Goal: Task Accomplishment & Management: Manage account settings

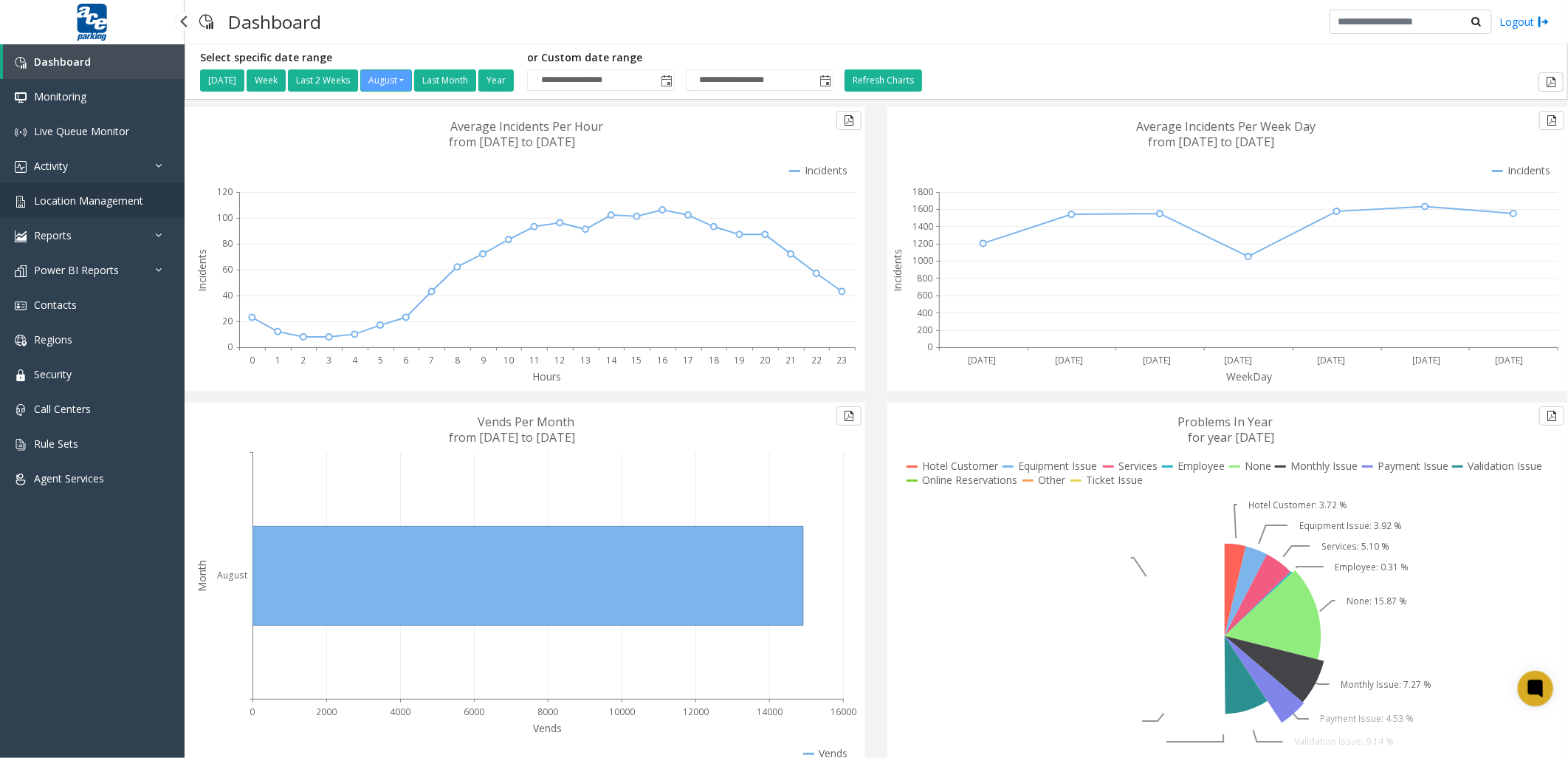
click at [111, 203] on span "Location Management" at bounding box center [88, 201] width 109 height 14
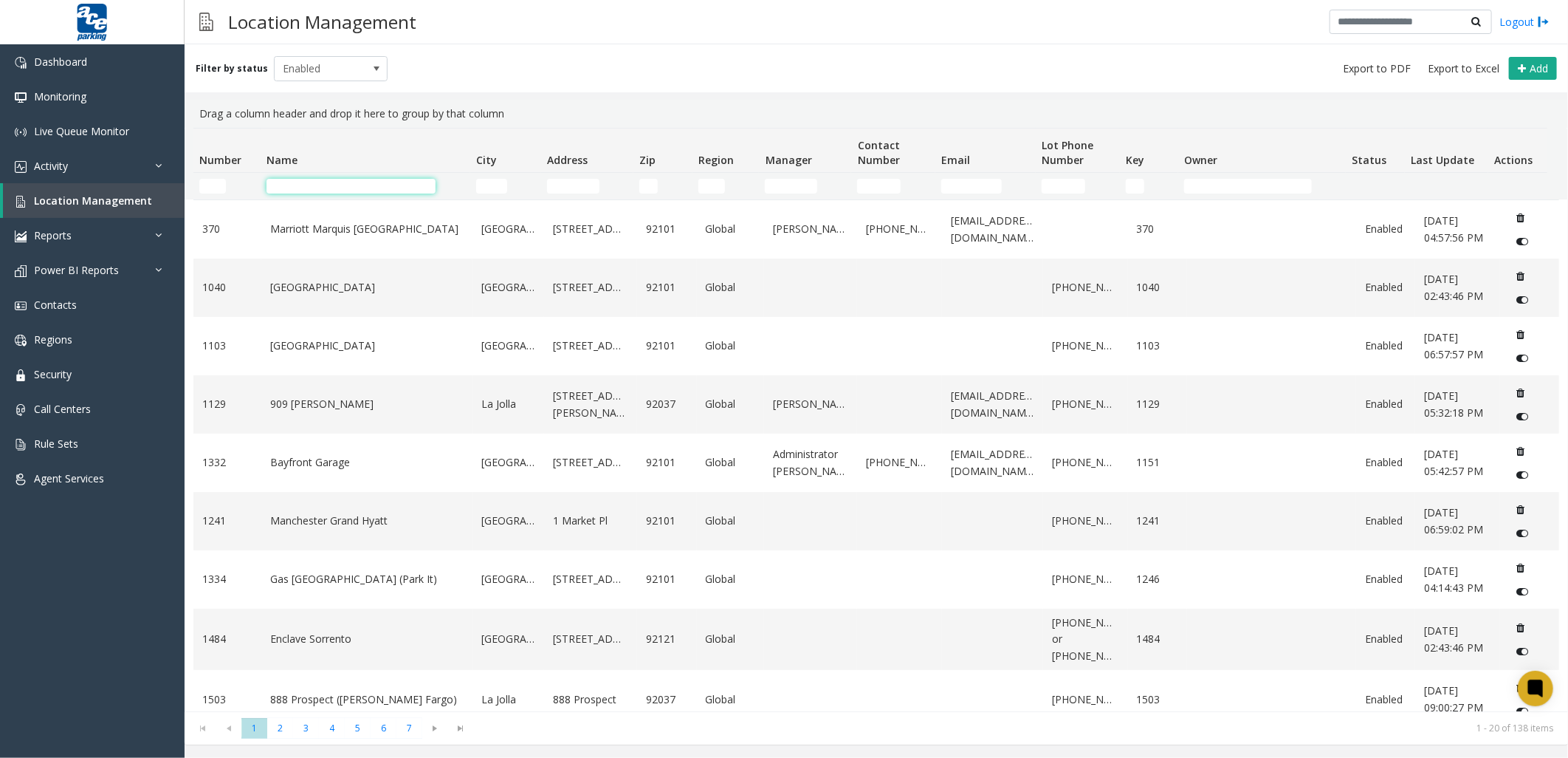
click at [342, 183] on input "Name Filter" at bounding box center [351, 186] width 169 height 15
type input "*"
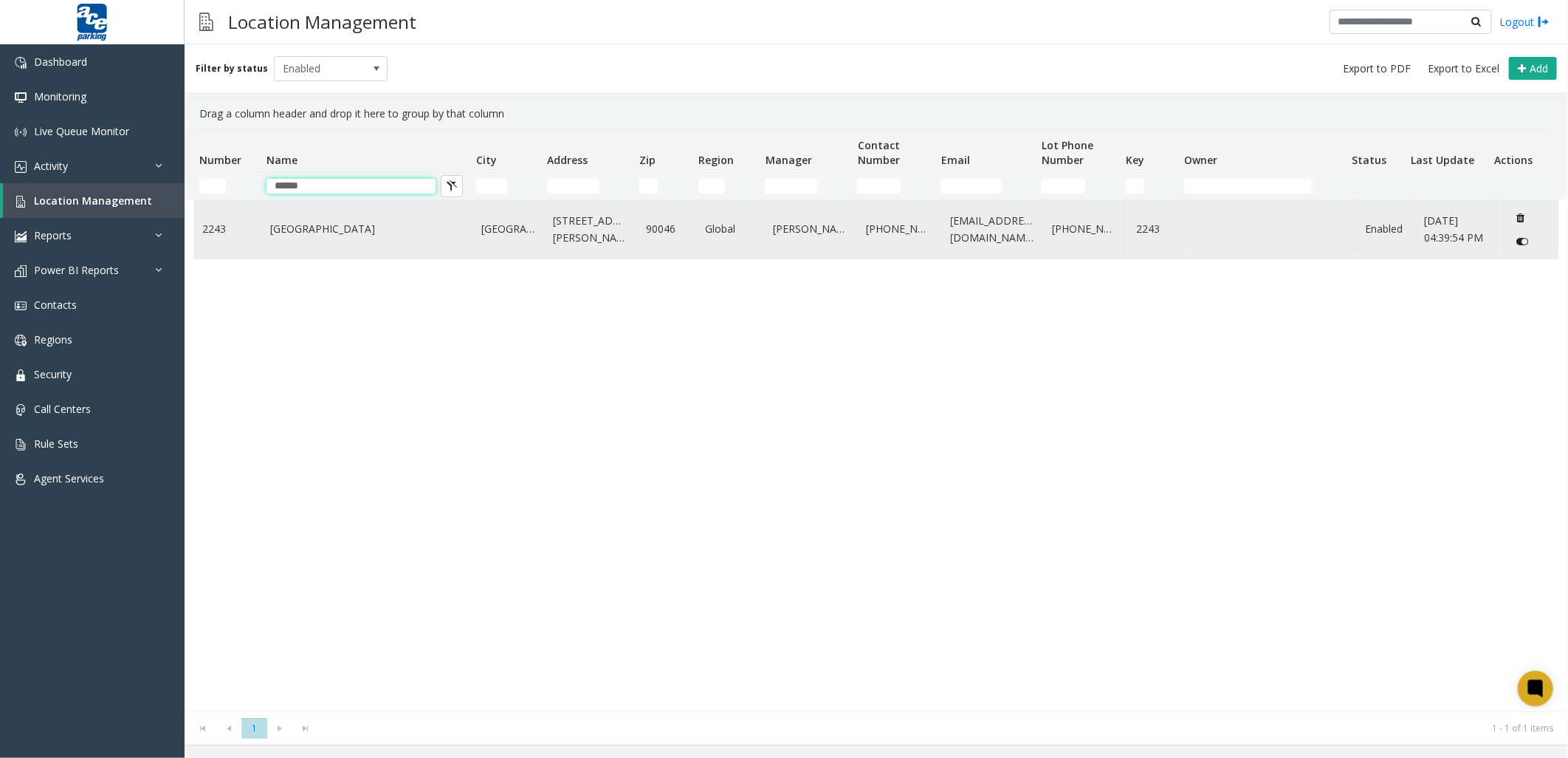
type input "******"
click at [474, 227] on td "[GEOGRAPHIC_DATA]" at bounding box center [508, 229] width 72 height 59
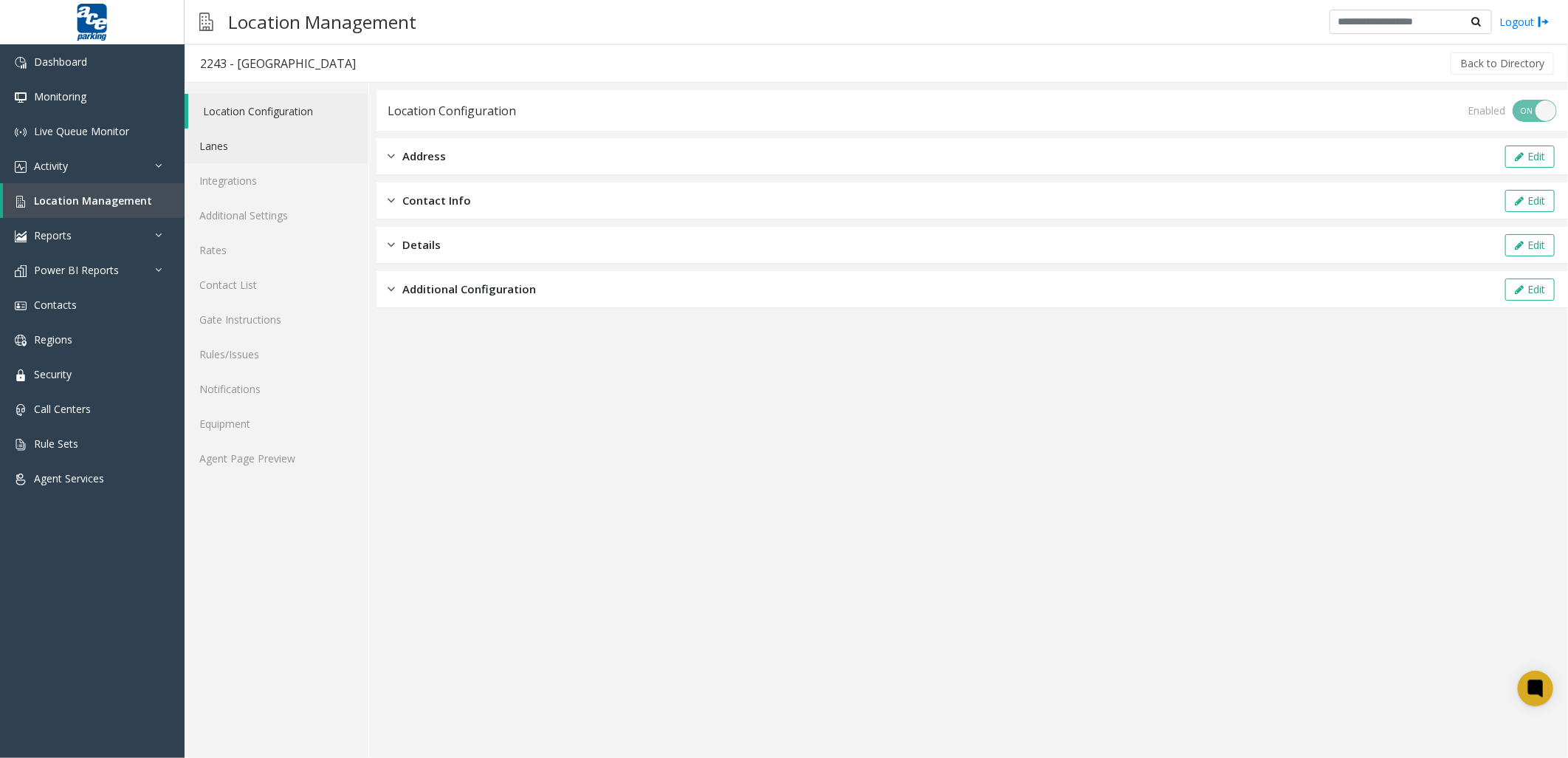
click at [250, 137] on link "Lanes" at bounding box center [276, 146] width 184 height 35
